Goal: Information Seeking & Learning: Learn about a topic

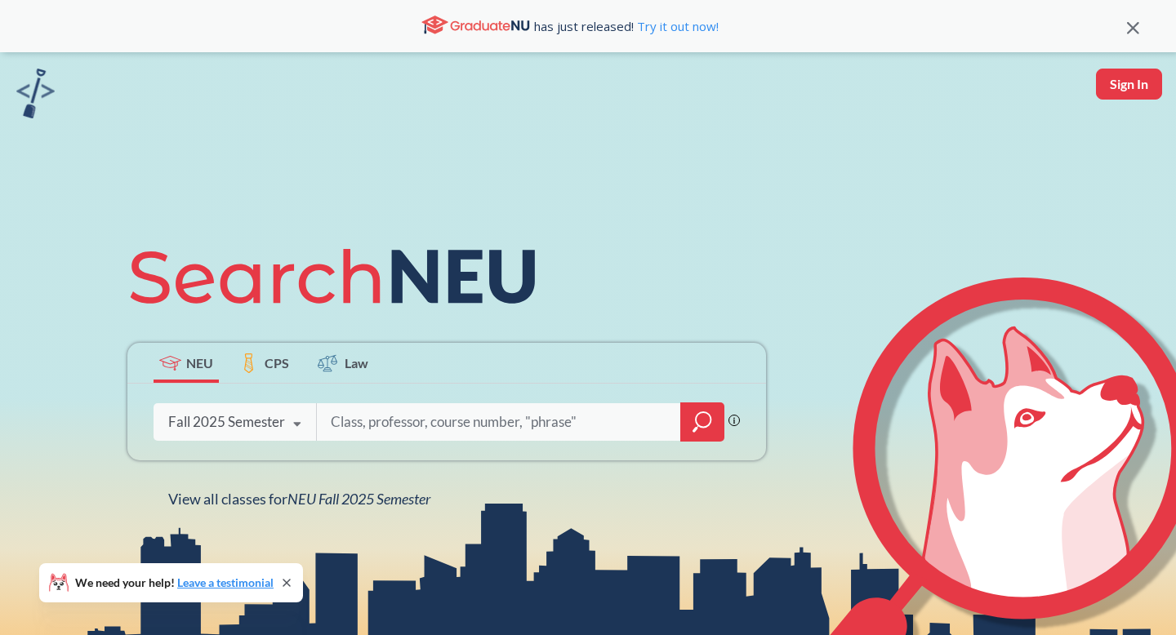
click at [285, 418] on icon at bounding box center [297, 425] width 31 height 46
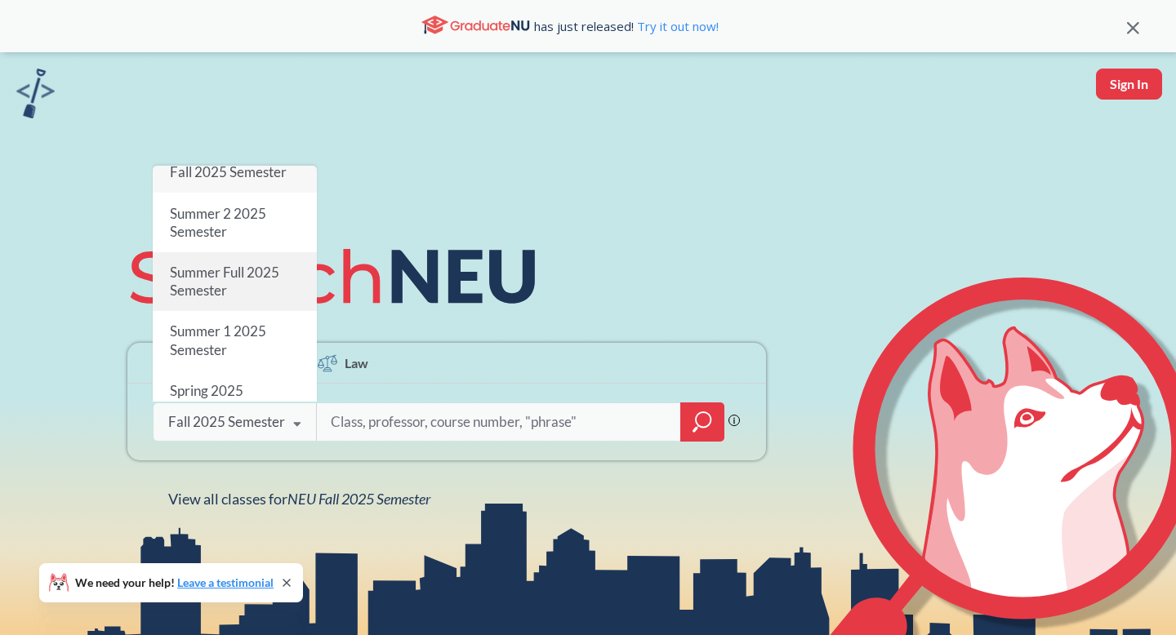
scroll to position [56, 0]
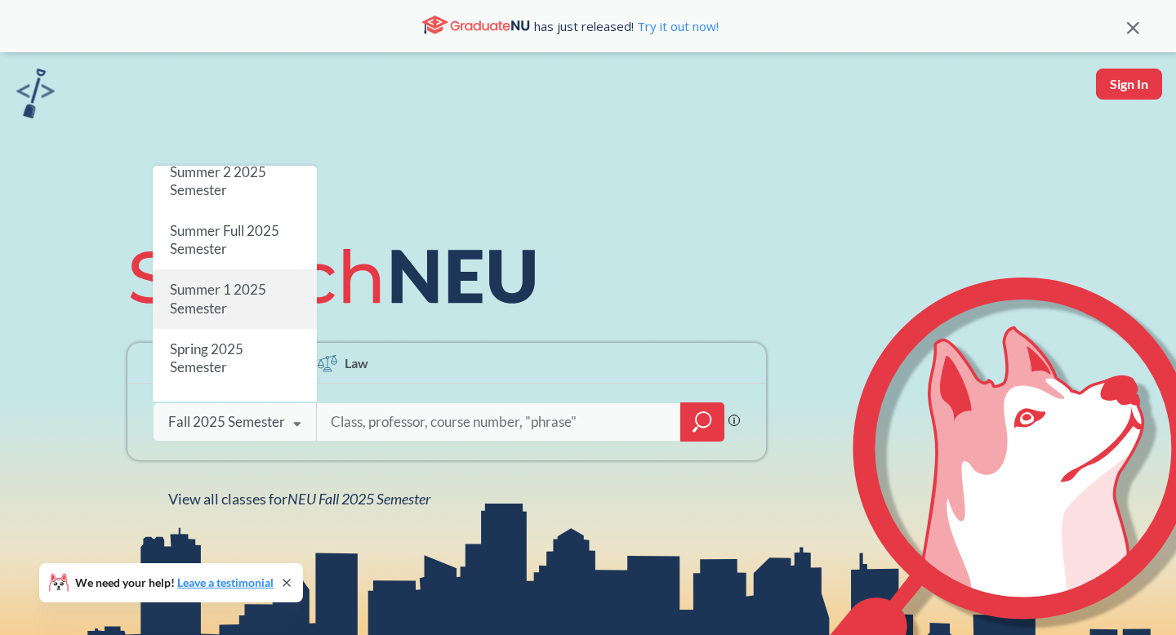
click at [259, 298] on span "Summer 1 2025 Semester" at bounding box center [218, 299] width 96 height 35
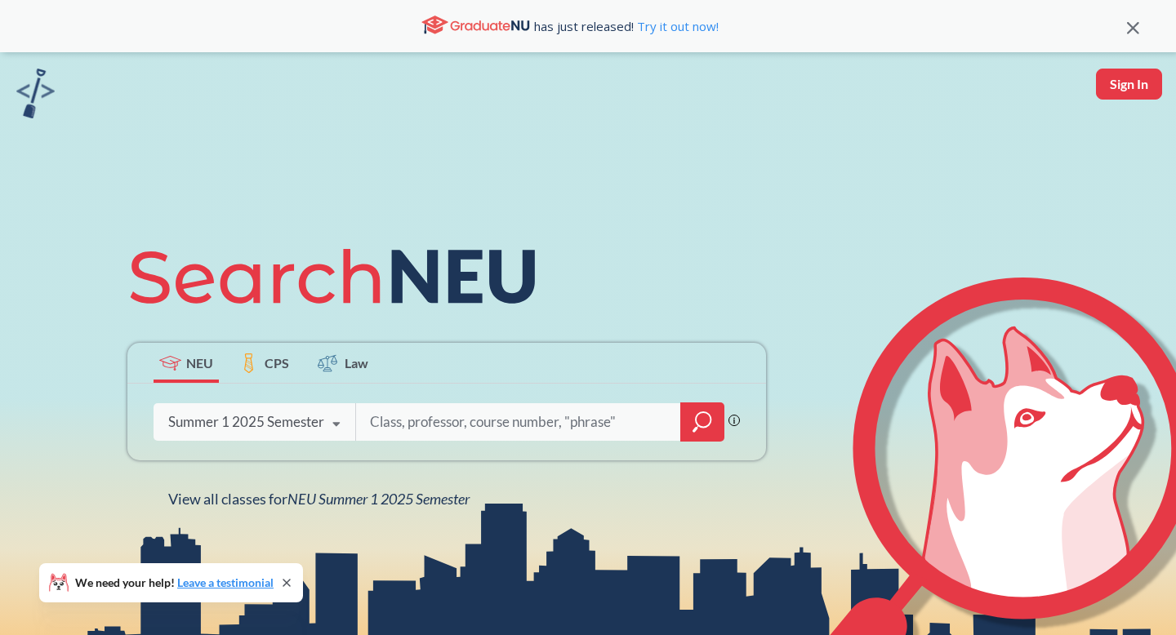
click at [406, 420] on input "search" at bounding box center [518, 422] width 301 height 34
type input "calculus 3"
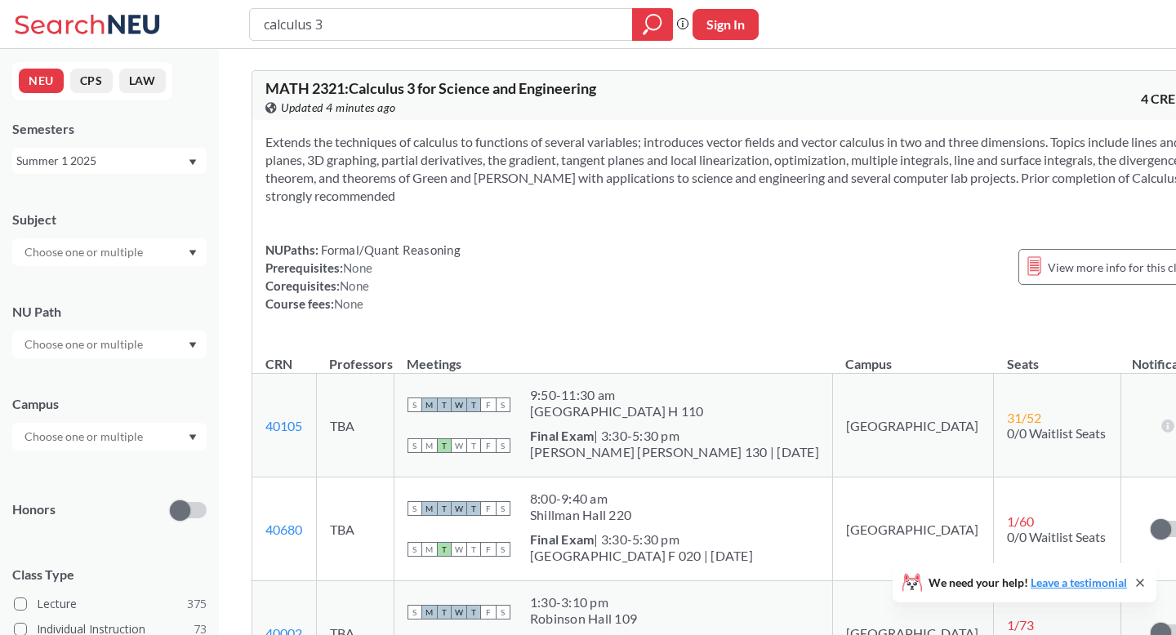
click at [142, 445] on input "text" at bounding box center [84, 437] width 137 height 20
click at [115, 515] on div "Online ( 206 )" at bounding box center [113, 519] width 185 height 18
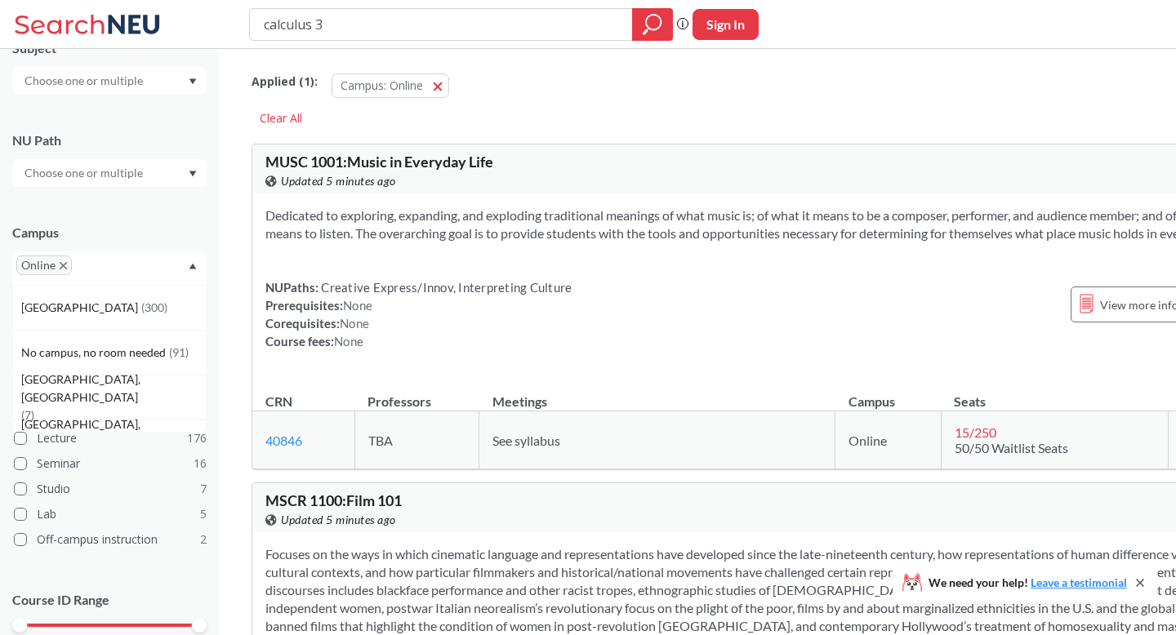
scroll to position [179, 0]
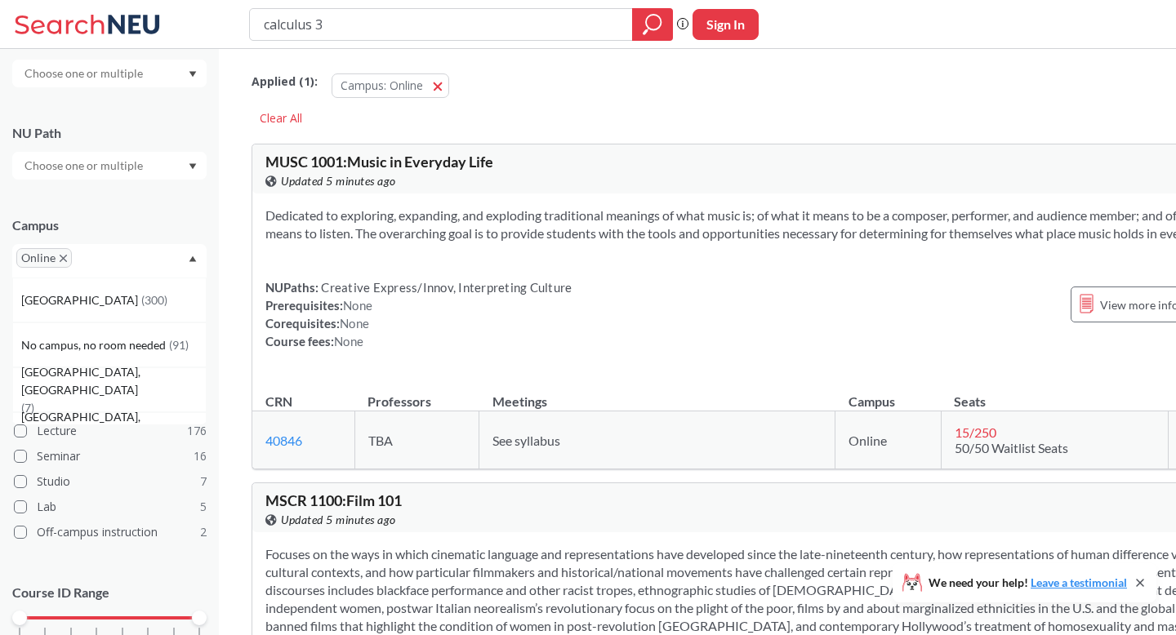
click at [82, 566] on div "Subject NU Path Campus Online [GEOGRAPHIC_DATA] ( 300 ) No campus, no room need…" at bounding box center [109, 351] width 194 height 671
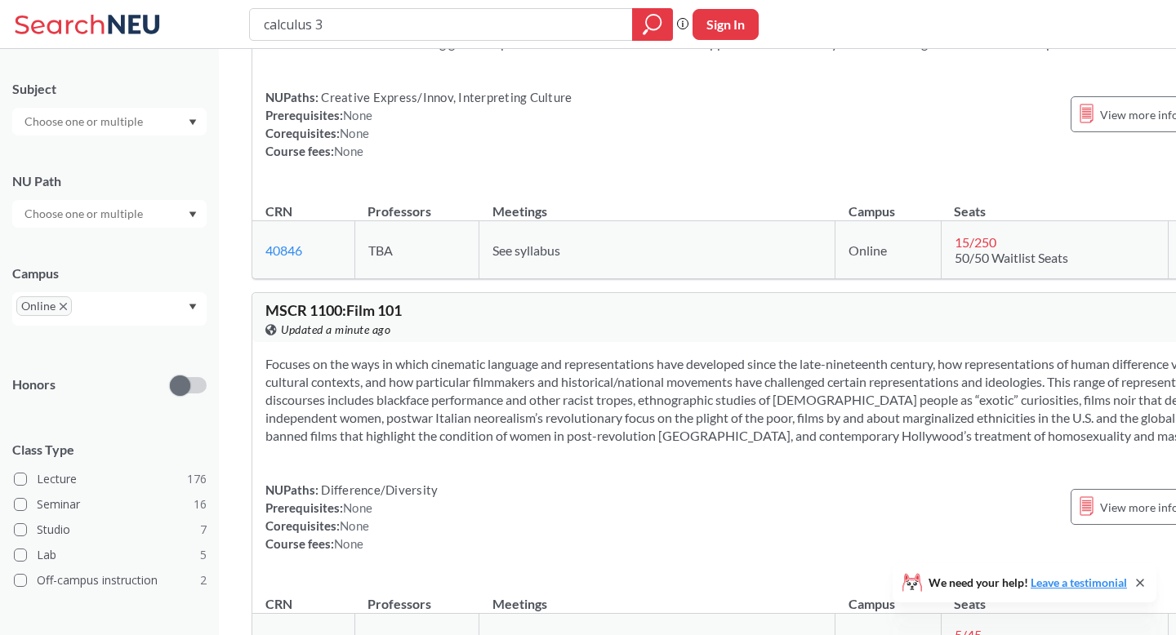
scroll to position [0, 0]
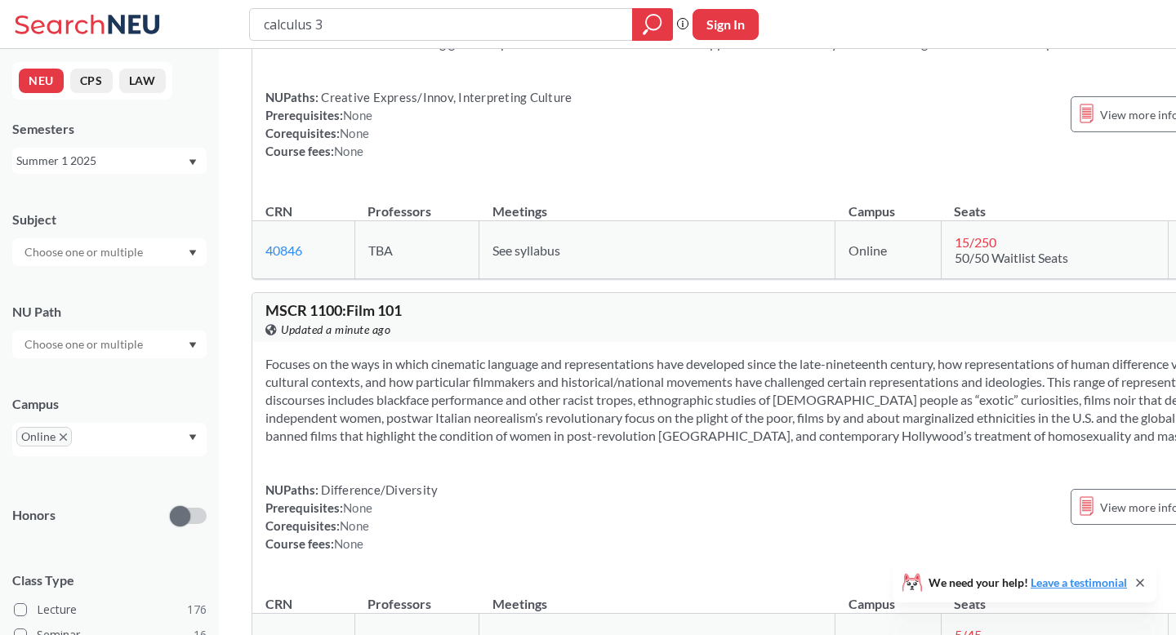
click at [140, 263] on div at bounding box center [109, 252] width 194 height 28
click at [72, 252] on input "text" at bounding box center [84, 253] width 137 height 20
type input "bu"
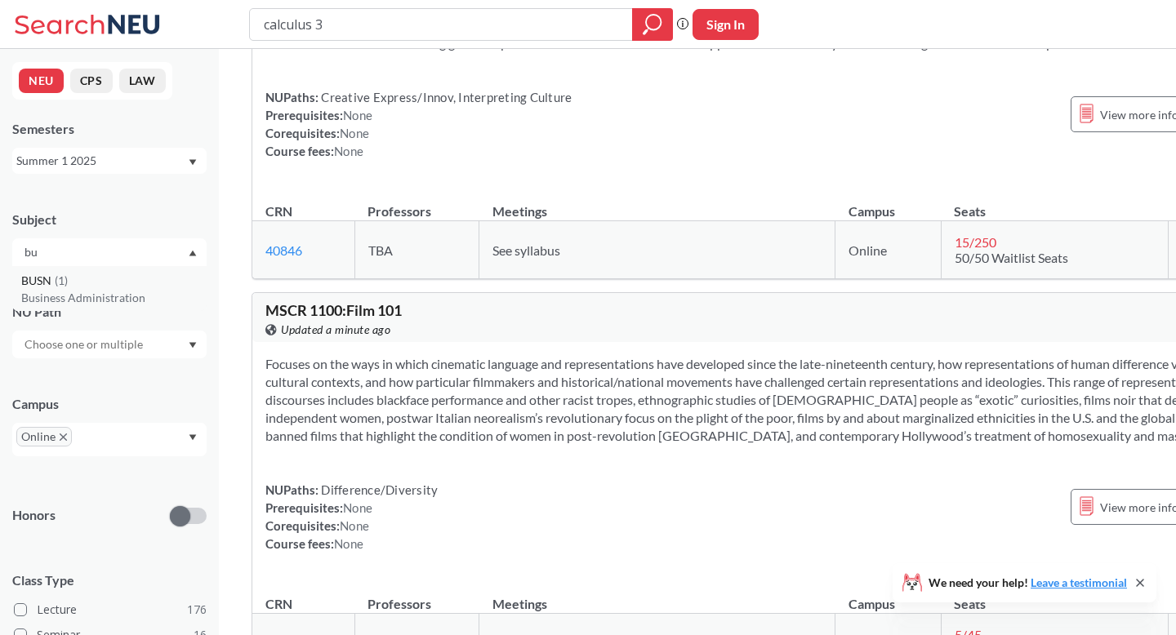
click at [74, 291] on p "Business Administration" at bounding box center [113, 298] width 185 height 16
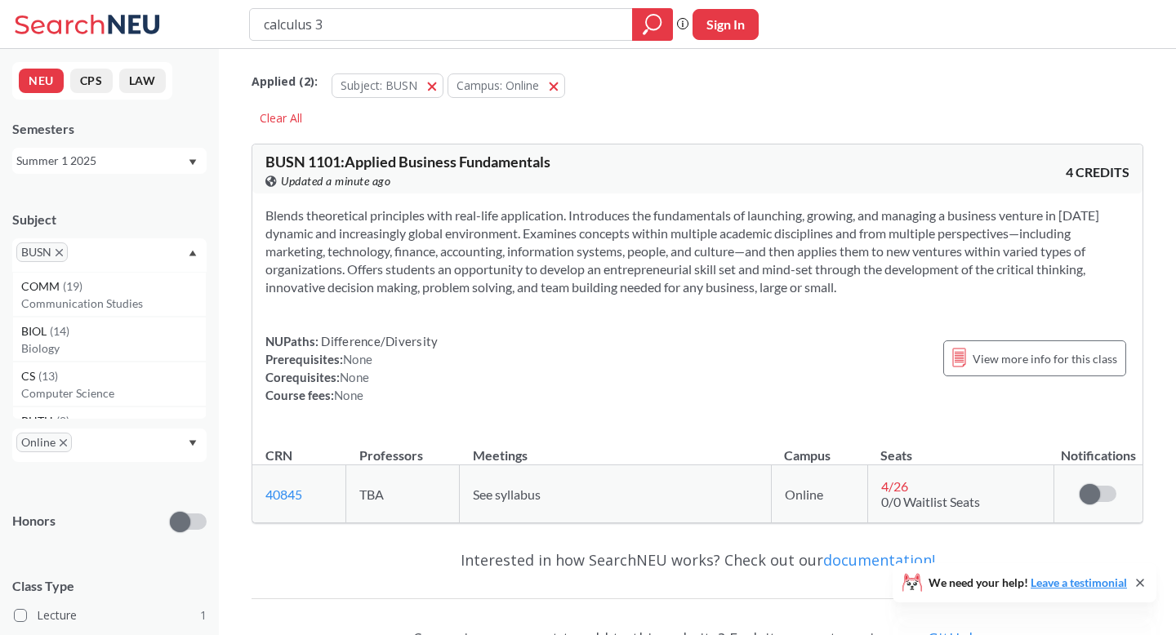
click at [96, 258] on input "text" at bounding box center [96, 258] width 48 height 20
type input "fin"
click at [105, 279] on div "FINA ( 5 )" at bounding box center [113, 287] width 185 height 18
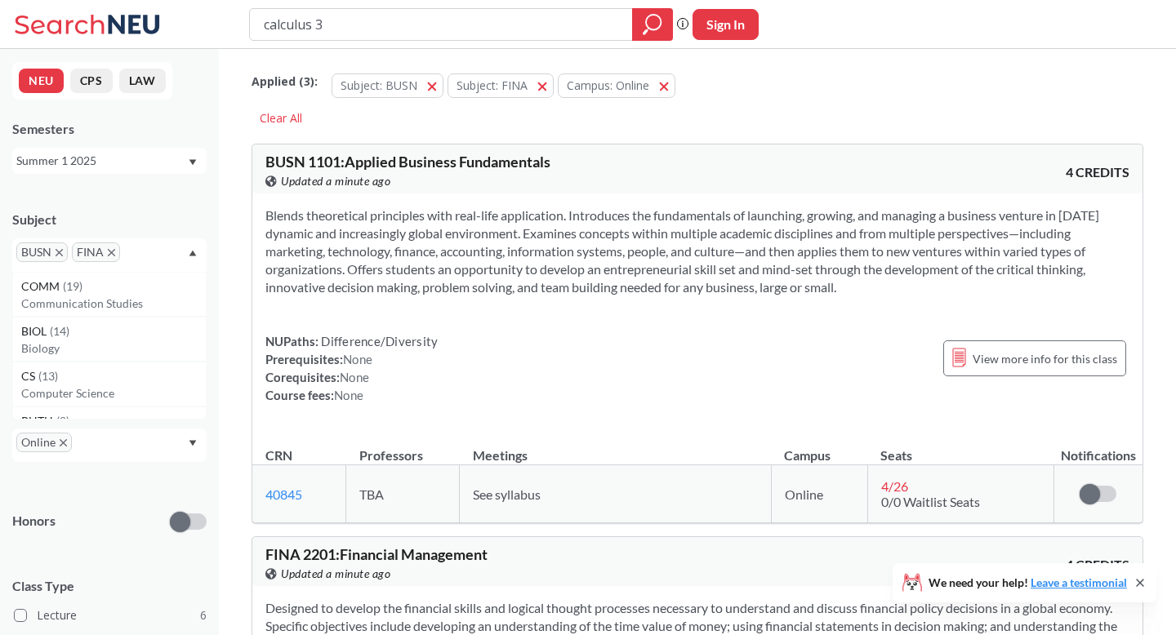
click at [132, 259] on input "text" at bounding box center [148, 258] width 48 height 20
type input "acc"
click at [102, 296] on p "Accounting" at bounding box center [113, 304] width 185 height 16
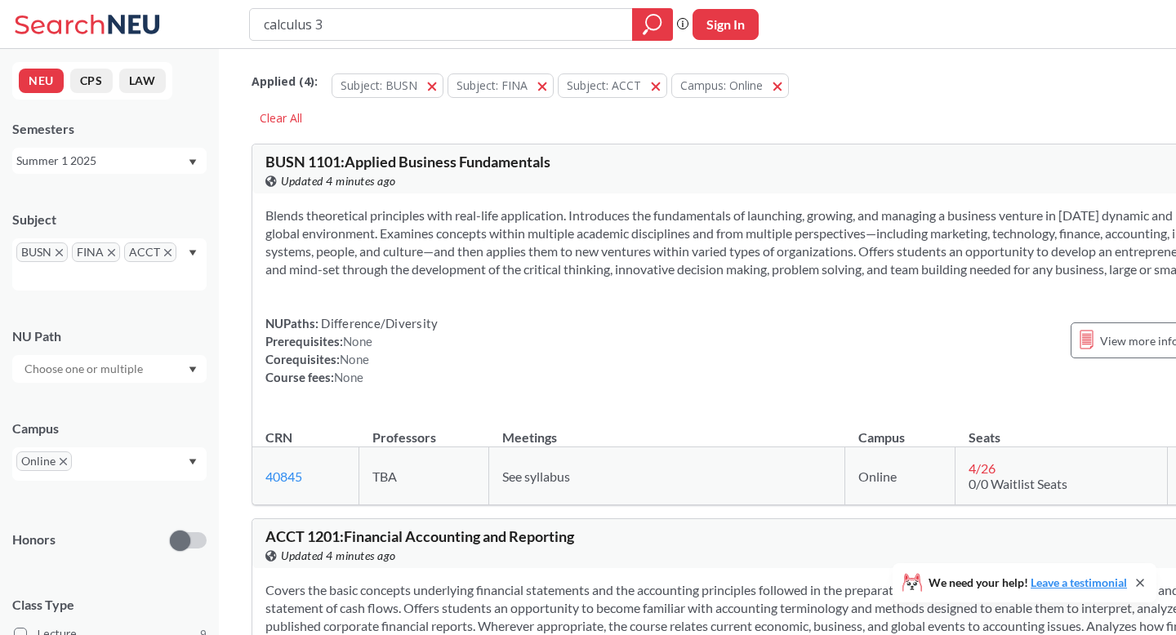
click at [153, 164] on div "Summer 1 2025" at bounding box center [101, 161] width 171 height 18
click at [124, 238] on div "Summer 2 2025" at bounding box center [113, 242] width 185 height 18
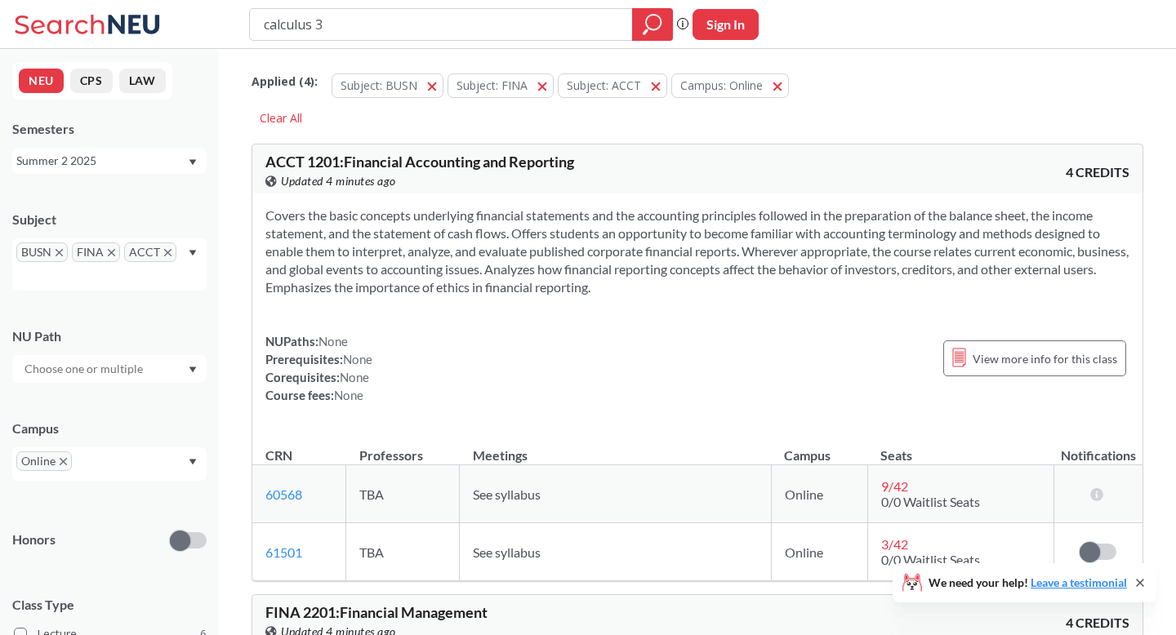
click at [480, 166] on span "ACCT 1201 : Financial Accounting and Reporting" at bounding box center [419, 162] width 309 height 18
click at [1014, 357] on span "View more info for this class" at bounding box center [1045, 359] width 145 height 20
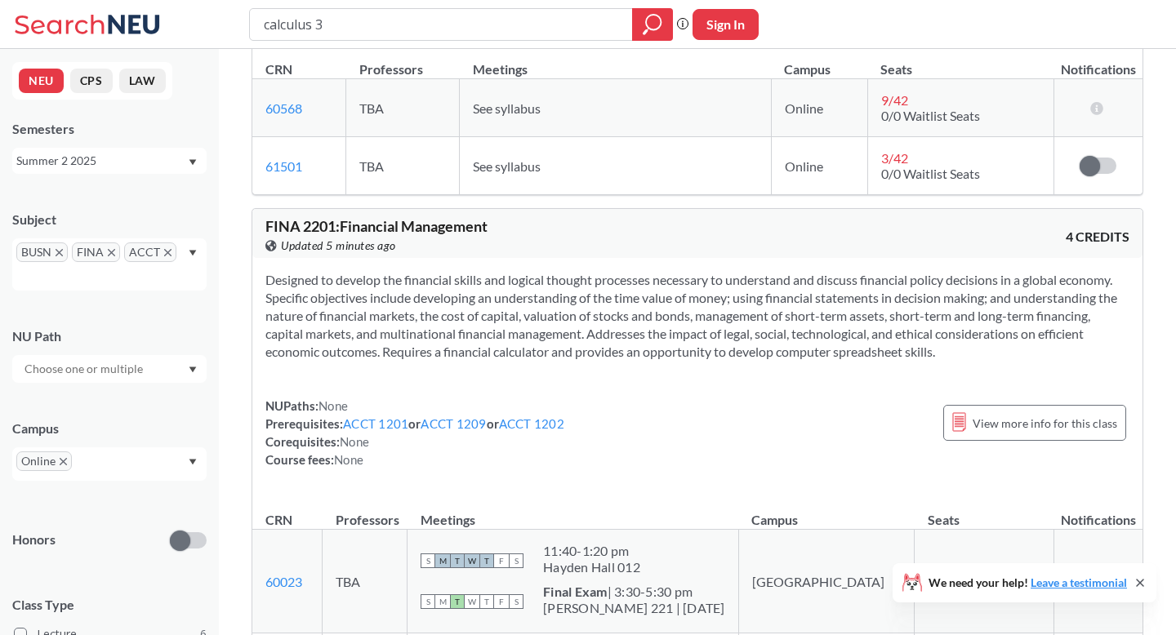
scroll to position [461, 0]
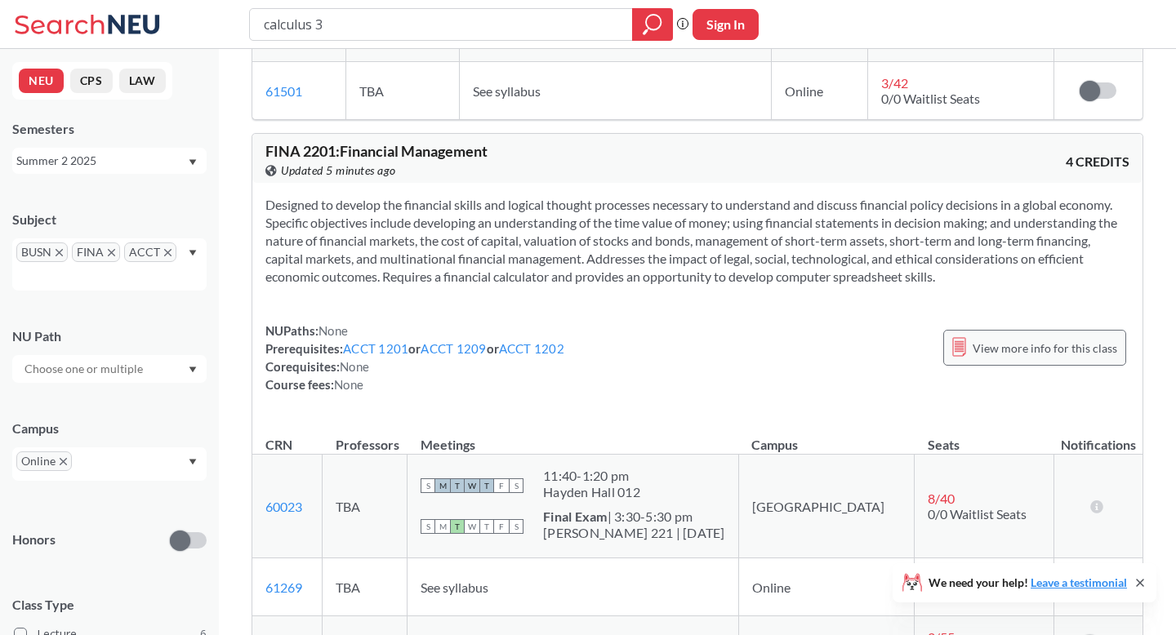
click at [976, 351] on div "View more info for this class" at bounding box center [1034, 348] width 183 height 36
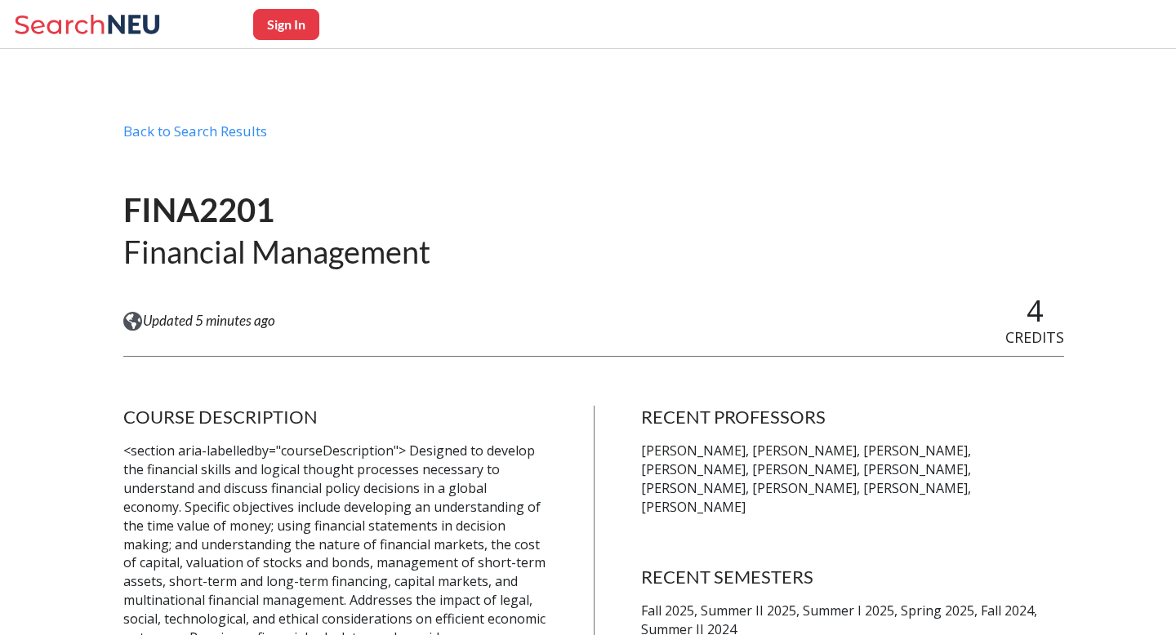
click at [75, 17] on icon at bounding box center [90, 24] width 152 height 33
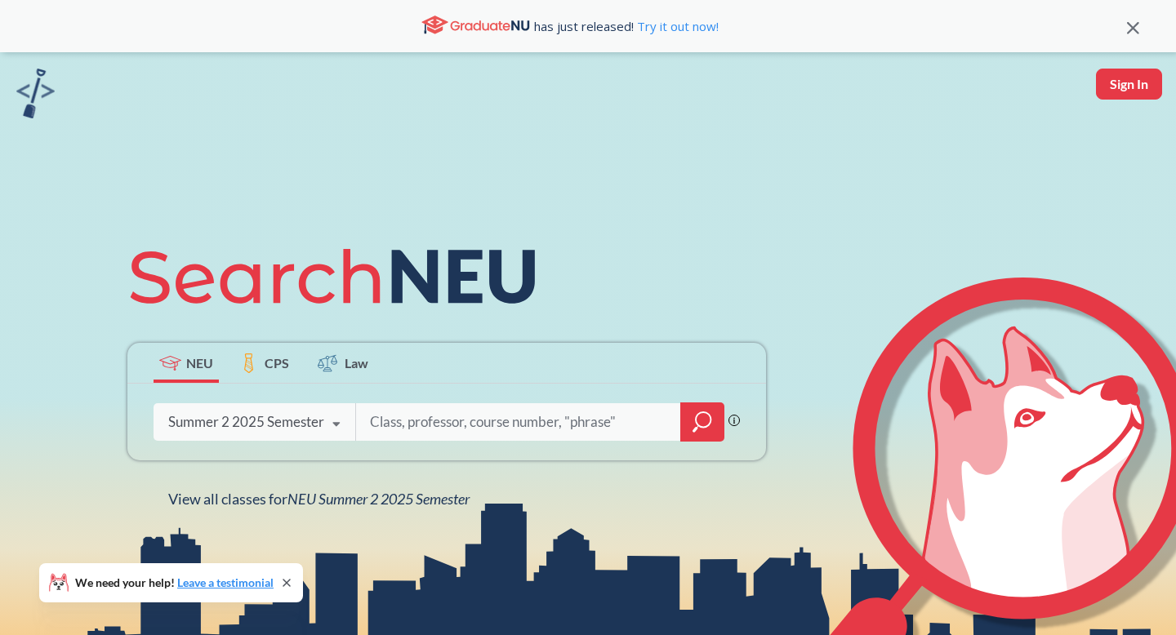
click at [324, 423] on icon at bounding box center [336, 425] width 31 height 46
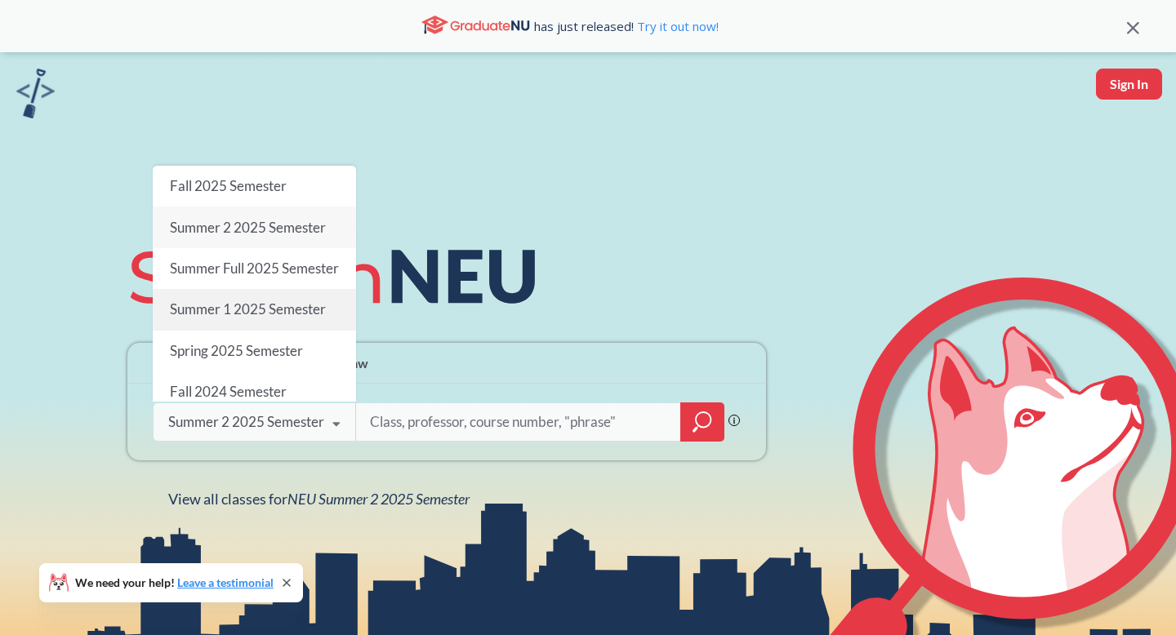
scroll to position [16, 0]
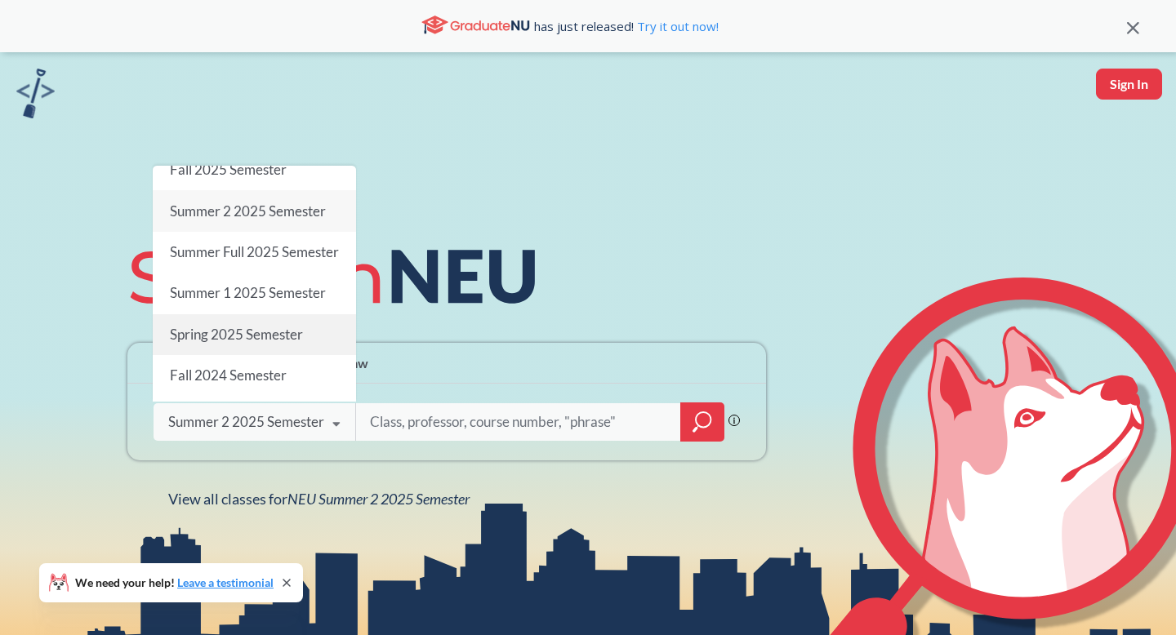
click at [265, 342] on div "Spring 2025 Semester" at bounding box center [254, 334] width 203 height 41
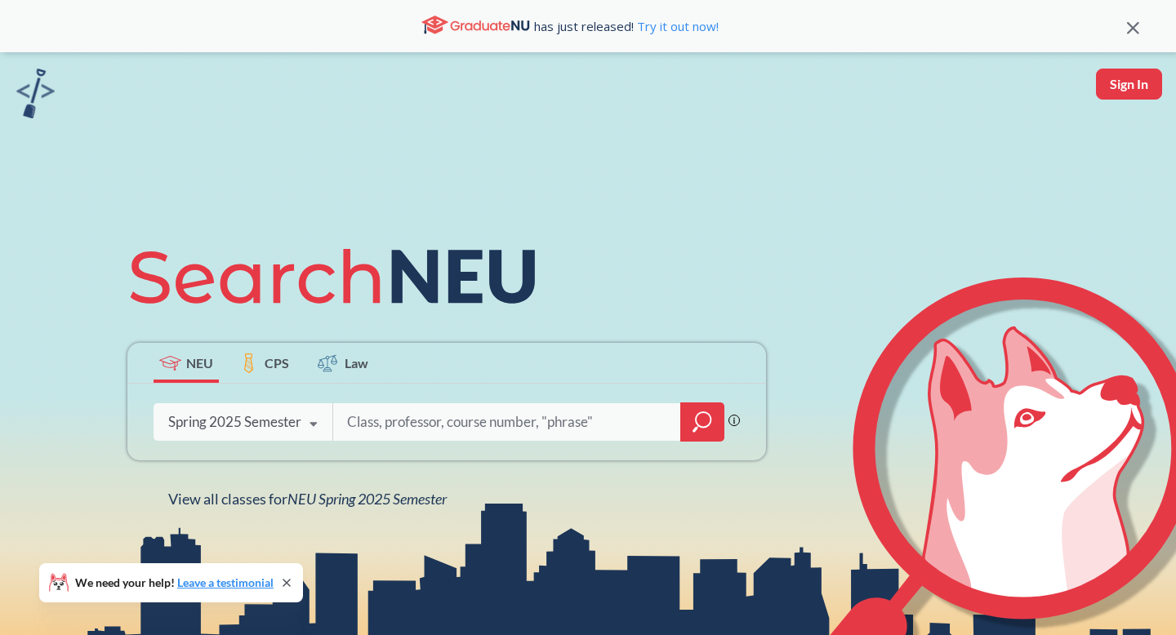
click at [622, 429] on input "search" at bounding box center [506, 422] width 323 height 34
click at [703, 416] on icon "magnifying glass" at bounding box center [703, 422] width 20 height 23
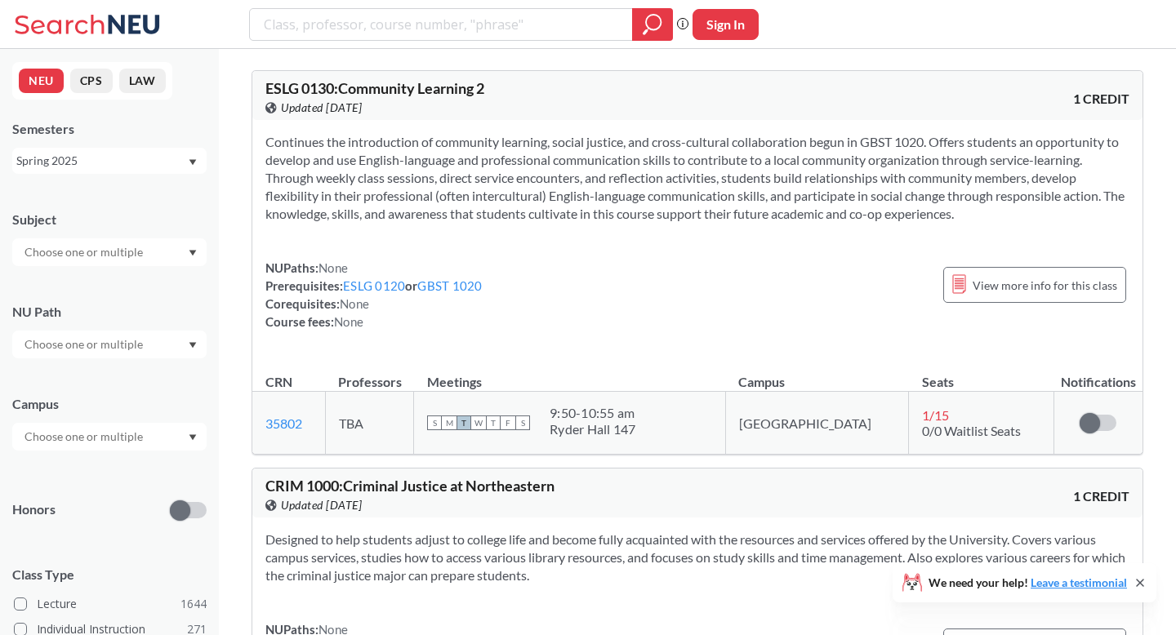
click at [91, 351] on input "text" at bounding box center [84, 345] width 137 height 20
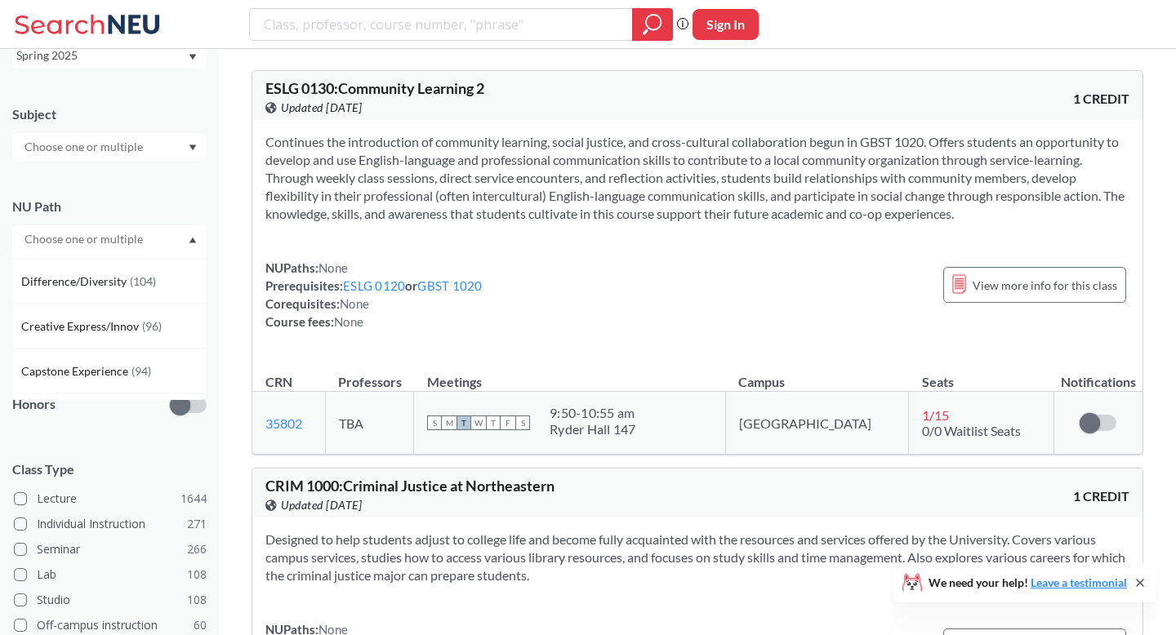
scroll to position [130, 0]
click at [113, 314] on div "Creative Express/Innov ( 96 )" at bounding box center [109, 325] width 194 height 45
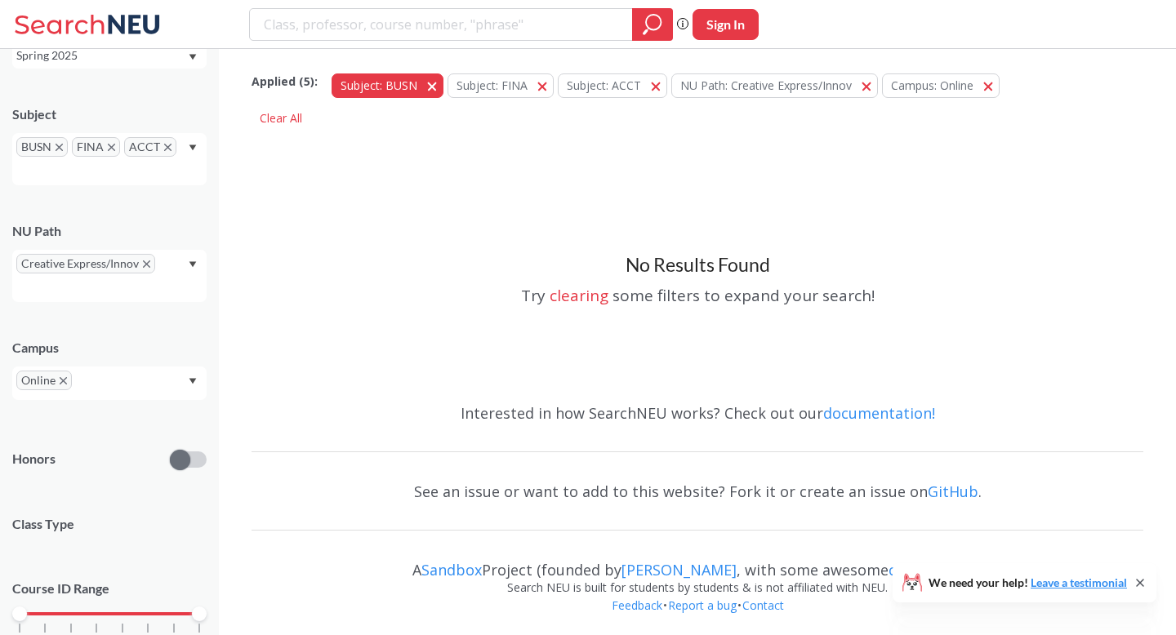
click at [432, 84] on button "Subject: BUSN BUSN" at bounding box center [388, 86] width 112 height 25
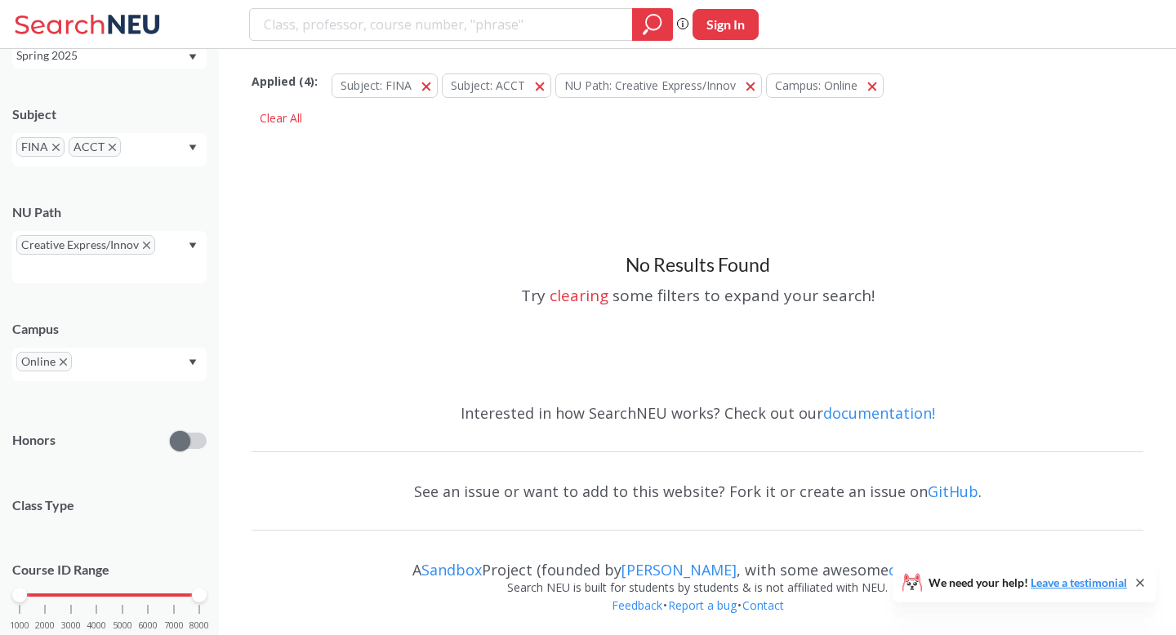
click at [432, 84] on button "Subject: FINA FINA" at bounding box center [385, 86] width 106 height 25
click at [432, 84] on button "Subject: ACCT ACCT" at bounding box center [386, 86] width 109 height 25
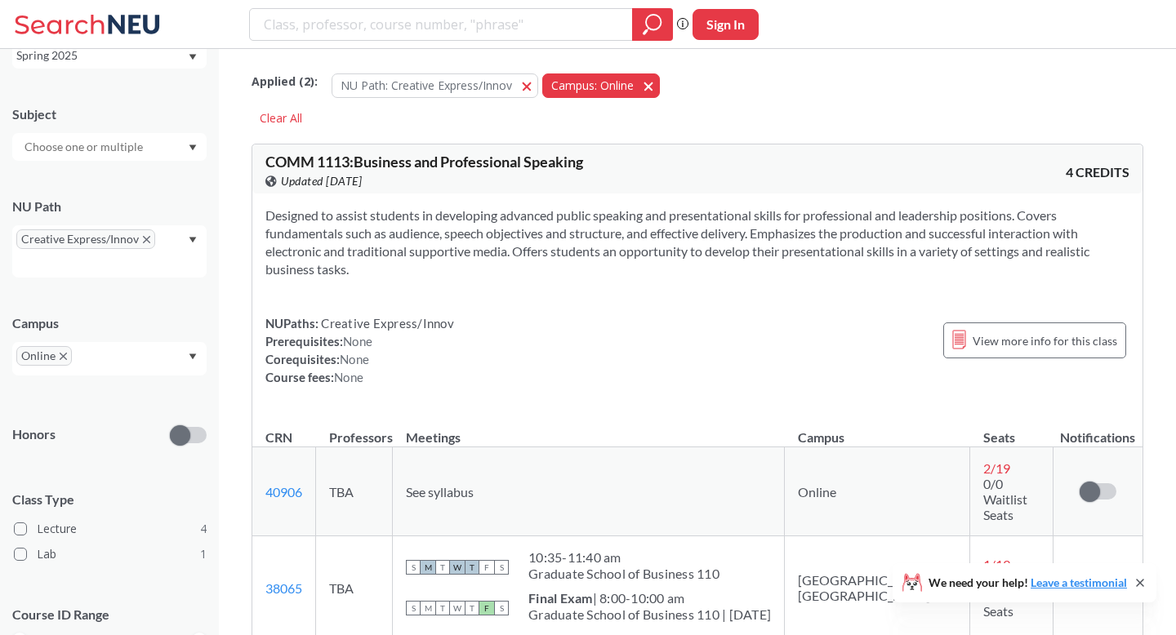
click at [655, 87] on button "Campus: Online Online" at bounding box center [601, 86] width 118 height 25
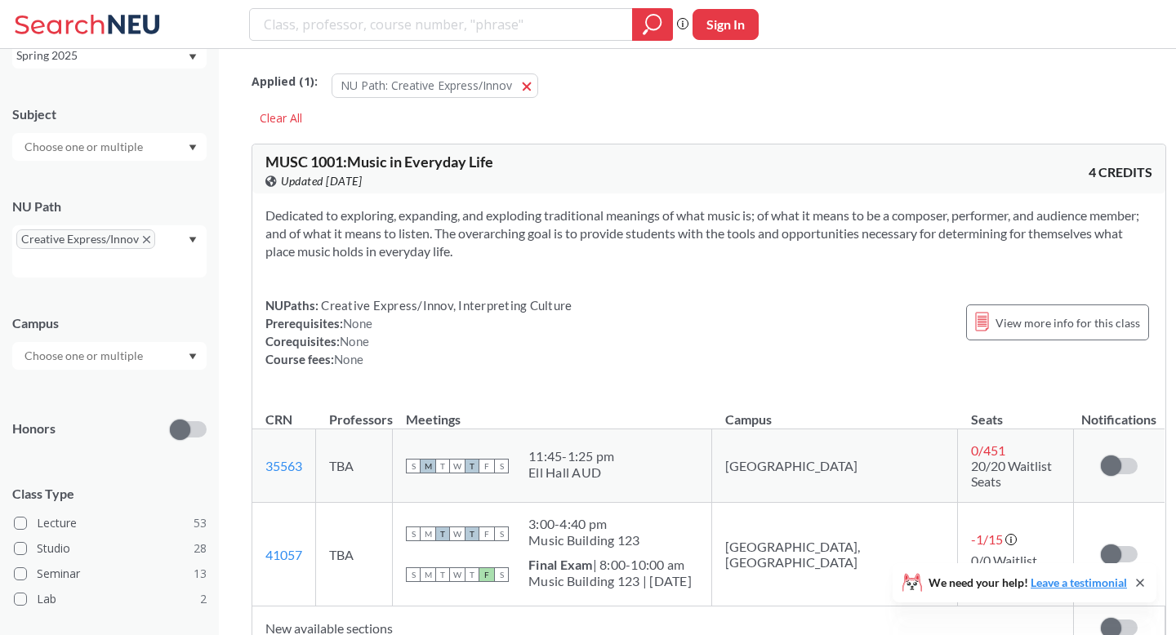
click at [160, 361] on div at bounding box center [109, 356] width 194 height 28
click at [47, 483] on span "Online" at bounding box center [40, 483] width 38 height 18
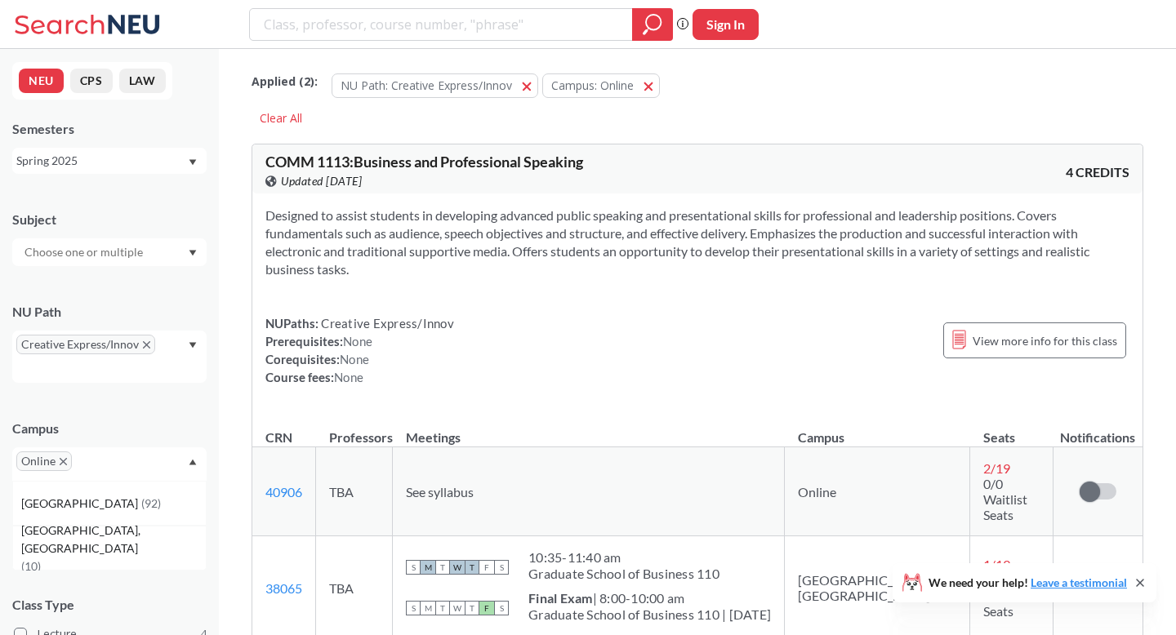
click at [197, 150] on div "Spring 2025" at bounding box center [109, 161] width 194 height 26
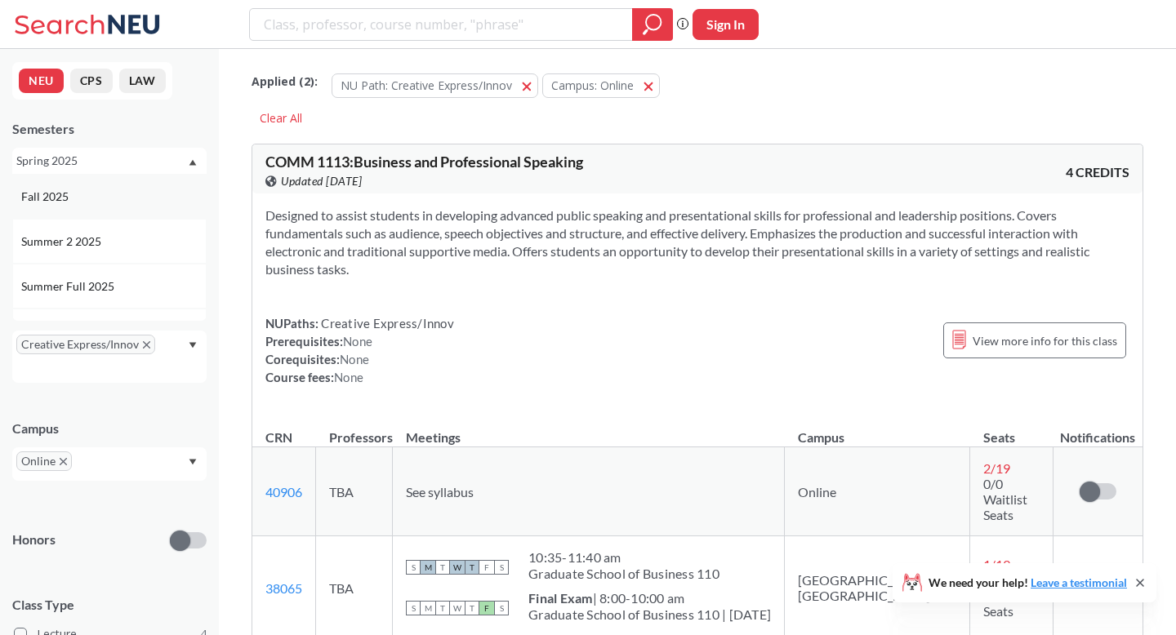
click at [91, 191] on div "Fall 2025" at bounding box center [113, 197] width 185 height 18
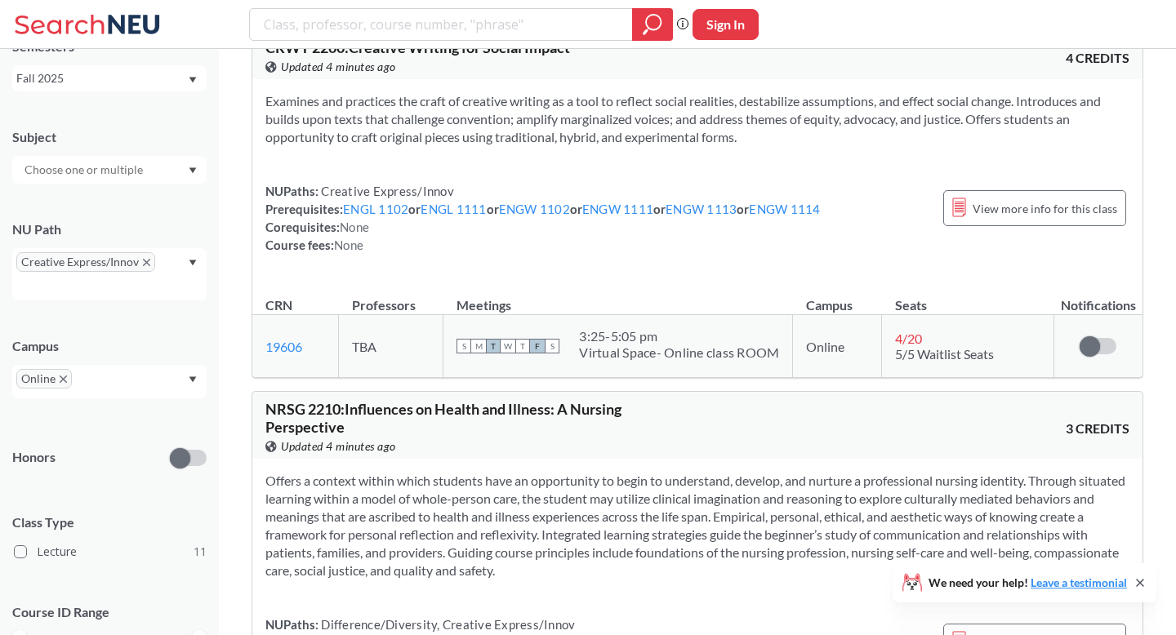
scroll to position [172, 0]
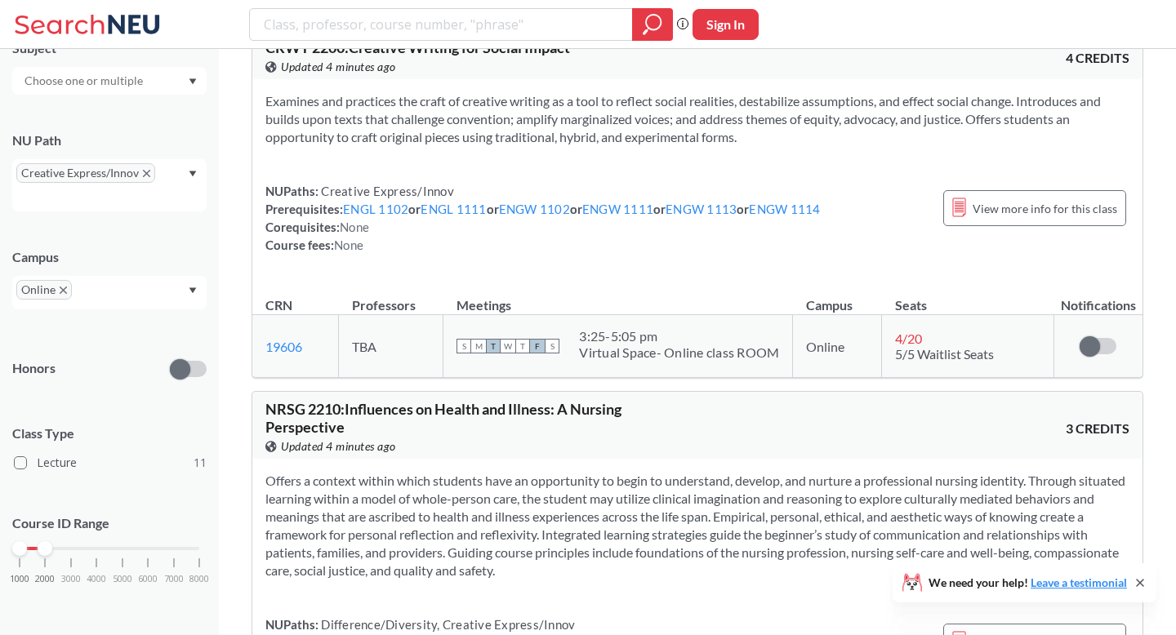
drag, startPoint x: 201, startPoint y: 553, endPoint x: 47, endPoint y: 555, distance: 154.4
click at [47, 555] on div "1000 2000 3000 4000 5000 6000 7000 8000" at bounding box center [109, 580] width 194 height 74
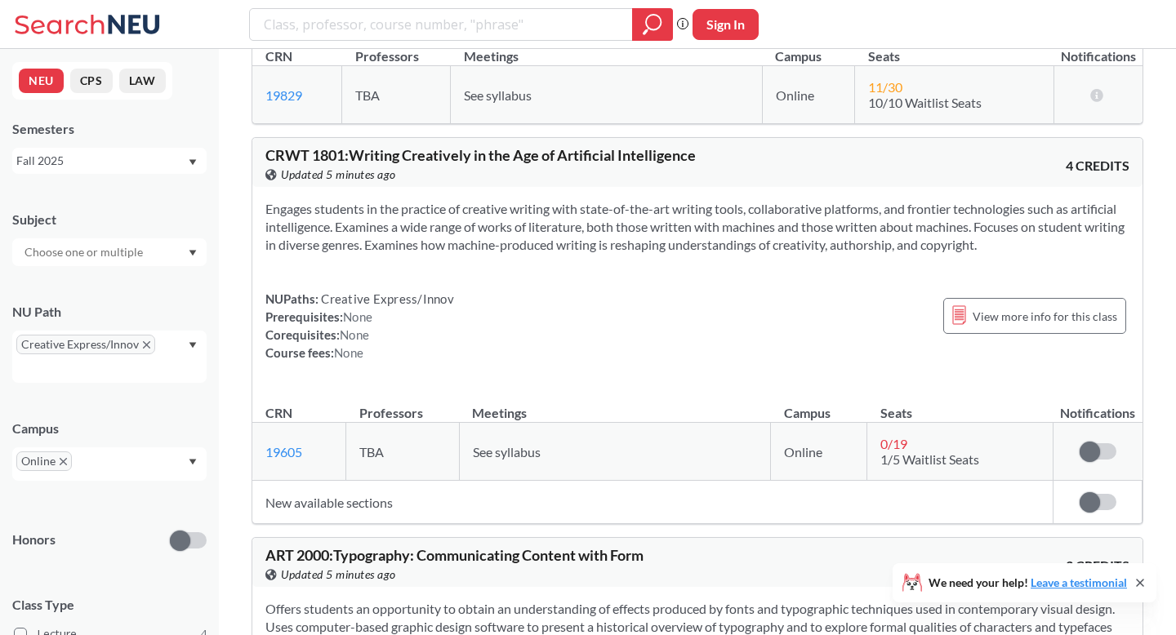
scroll to position [827, 0]
click at [381, 185] on span "Updated 5 minutes ago" at bounding box center [338, 176] width 115 height 18
click at [1101, 328] on span "View more info for this class" at bounding box center [1045, 318] width 145 height 20
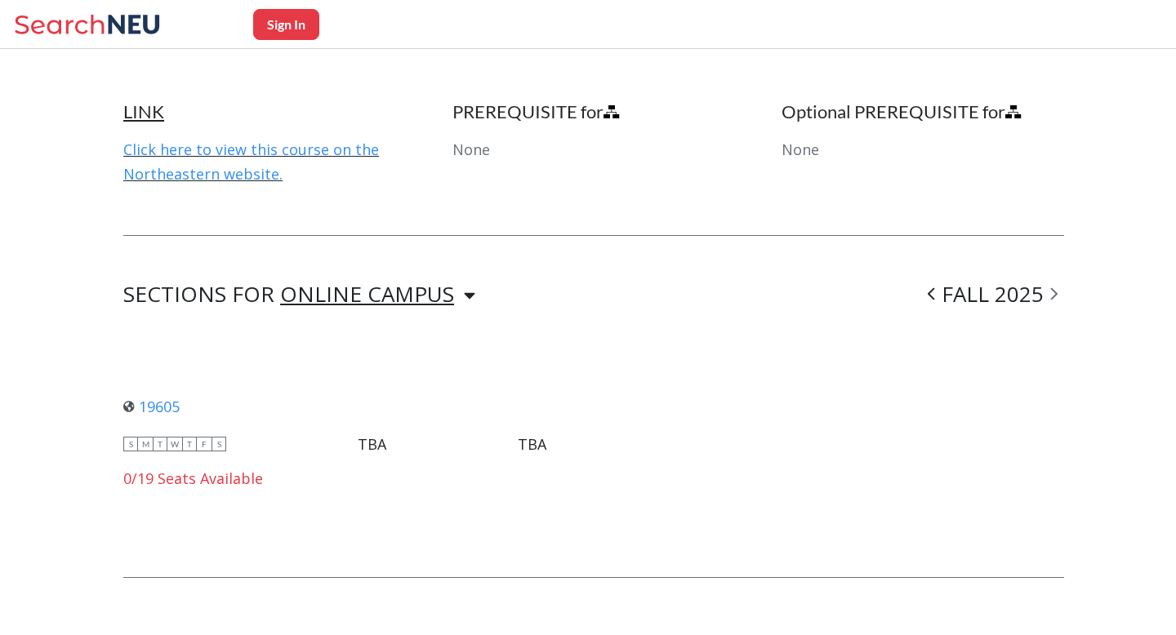
scroll to position [953, 0]
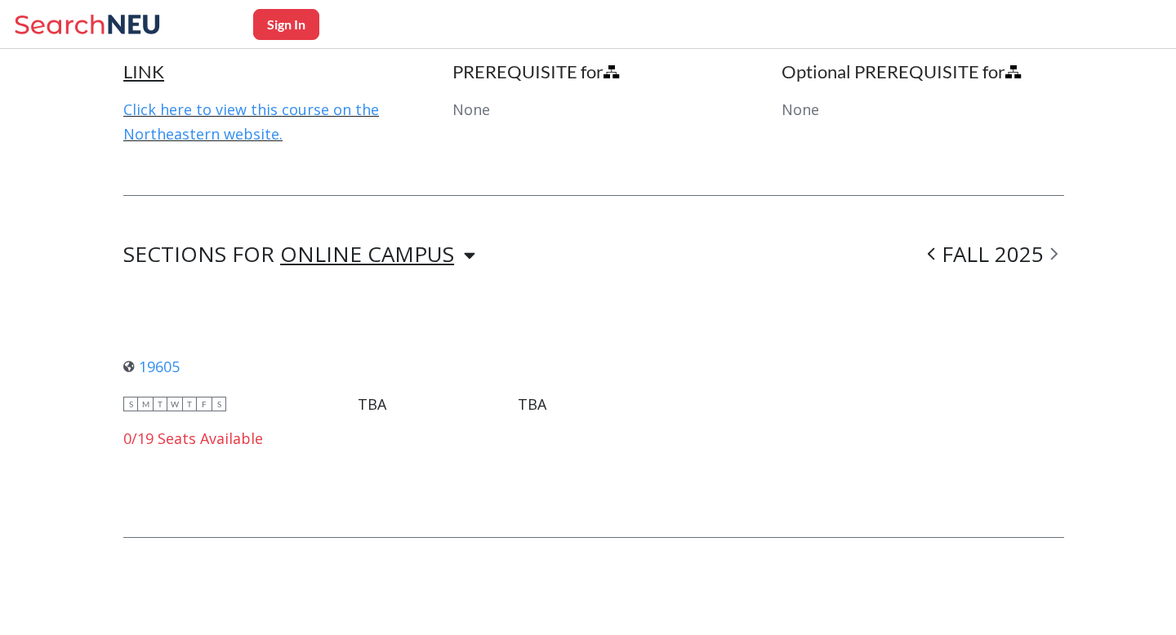
click at [372, 247] on div "ONLINE CAMPUS" at bounding box center [367, 254] width 174 height 18
click at [618, 270] on div "SECTIONS FOR ONLINE CAMPUS ONLINE CAMPUS FALL 2025 19605 View this section on B…" at bounding box center [593, 366] width 941 height 243
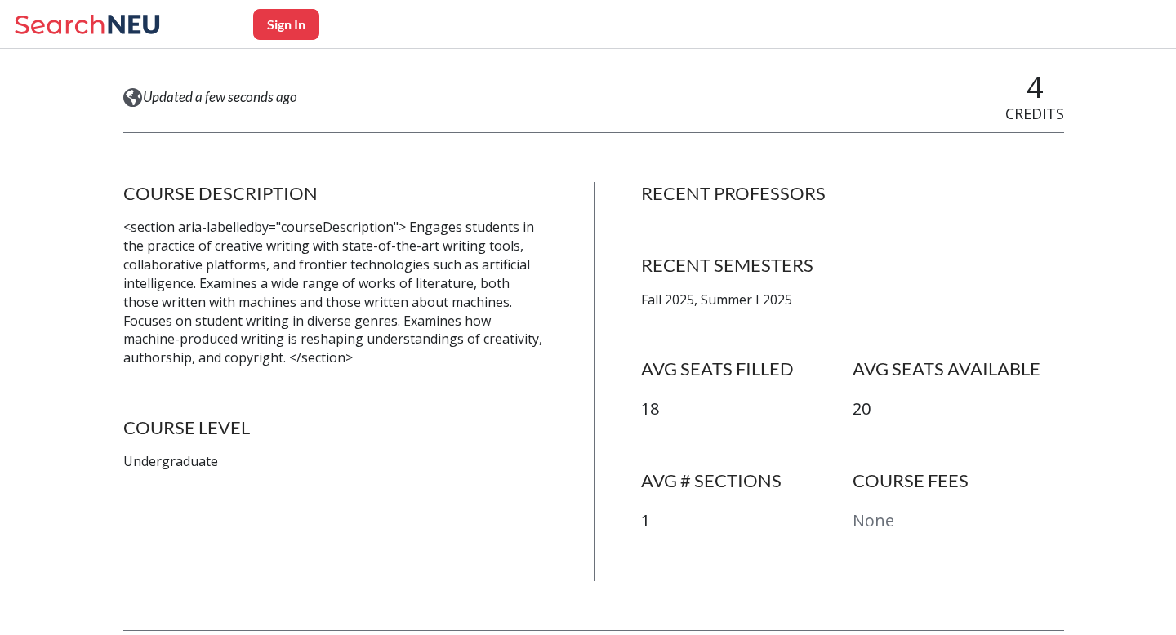
scroll to position [0, 0]
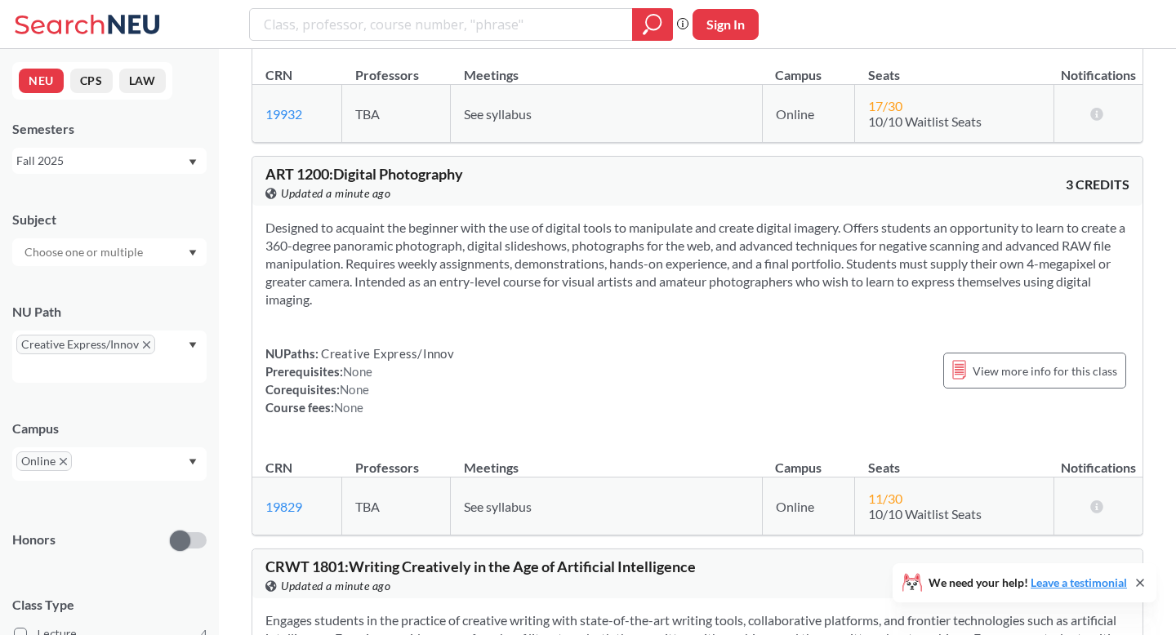
scroll to position [519, 0]
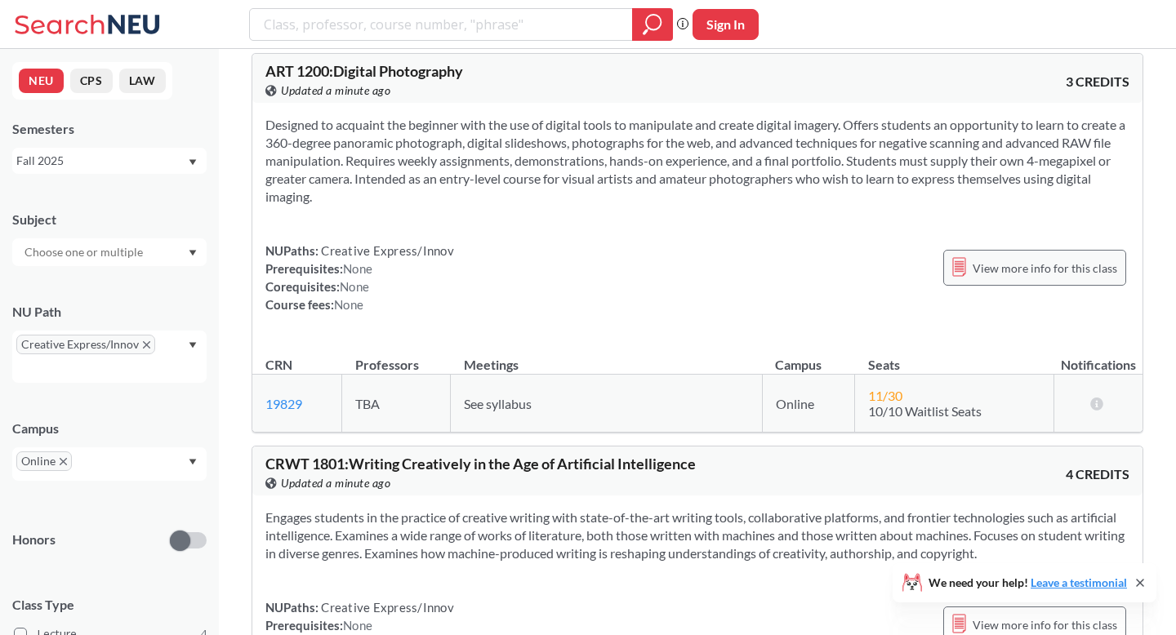
click at [1058, 277] on span "View more info for this class" at bounding box center [1045, 268] width 145 height 20
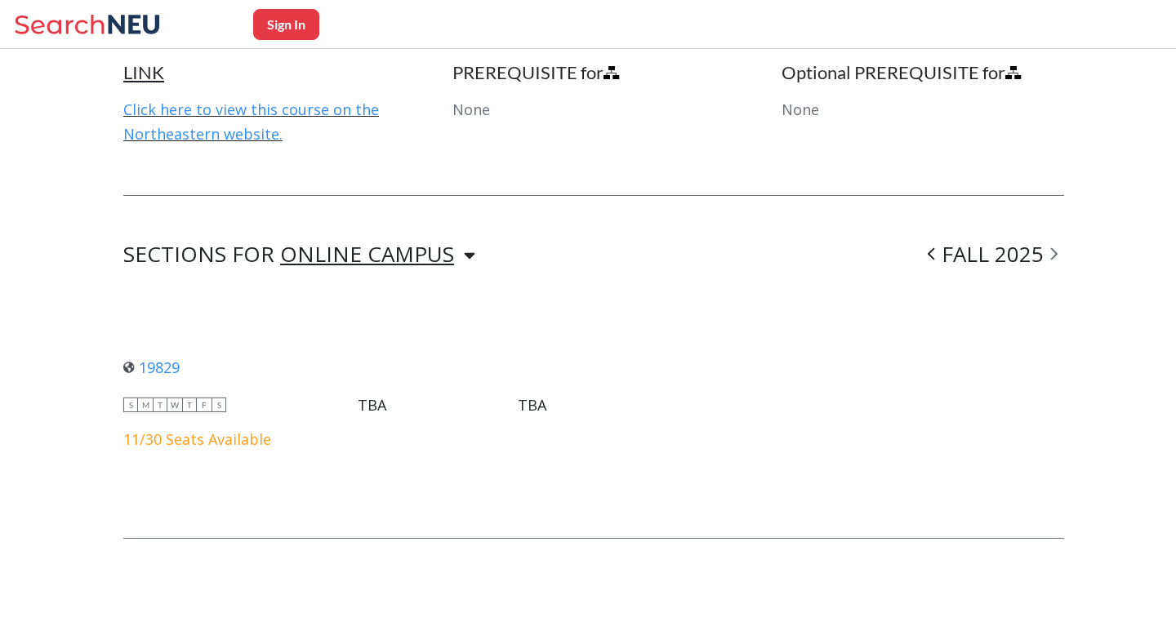
scroll to position [979, 0]
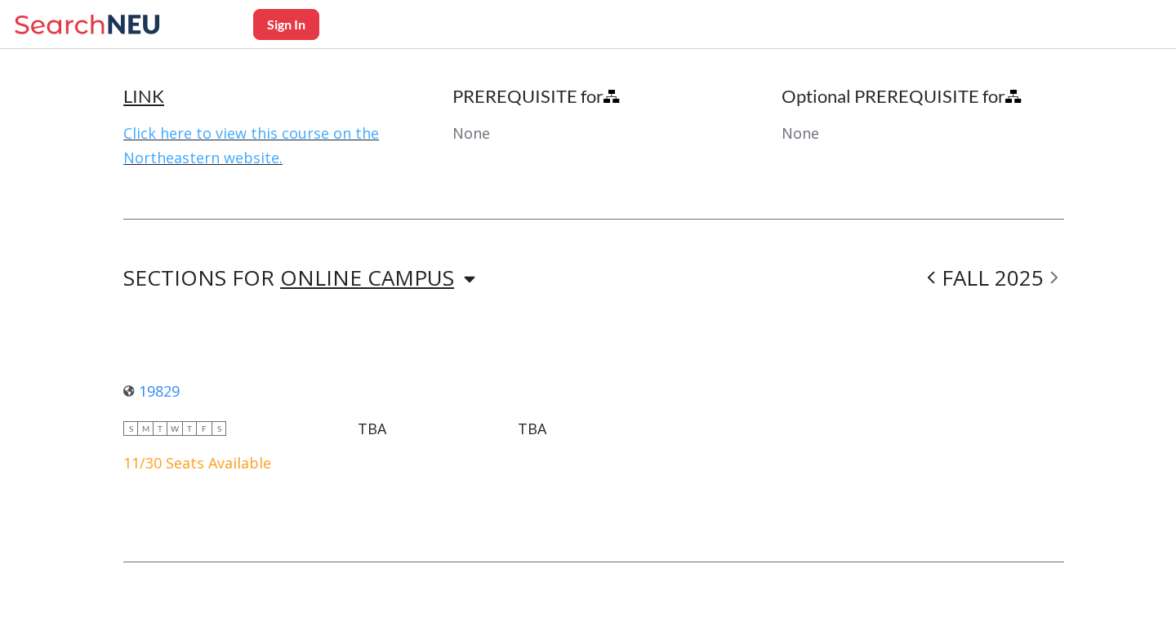
click at [260, 128] on link "Click here to view this course on the Northeastern website." at bounding box center [251, 145] width 256 height 44
